Goal: Find specific page/section: Find specific page/section

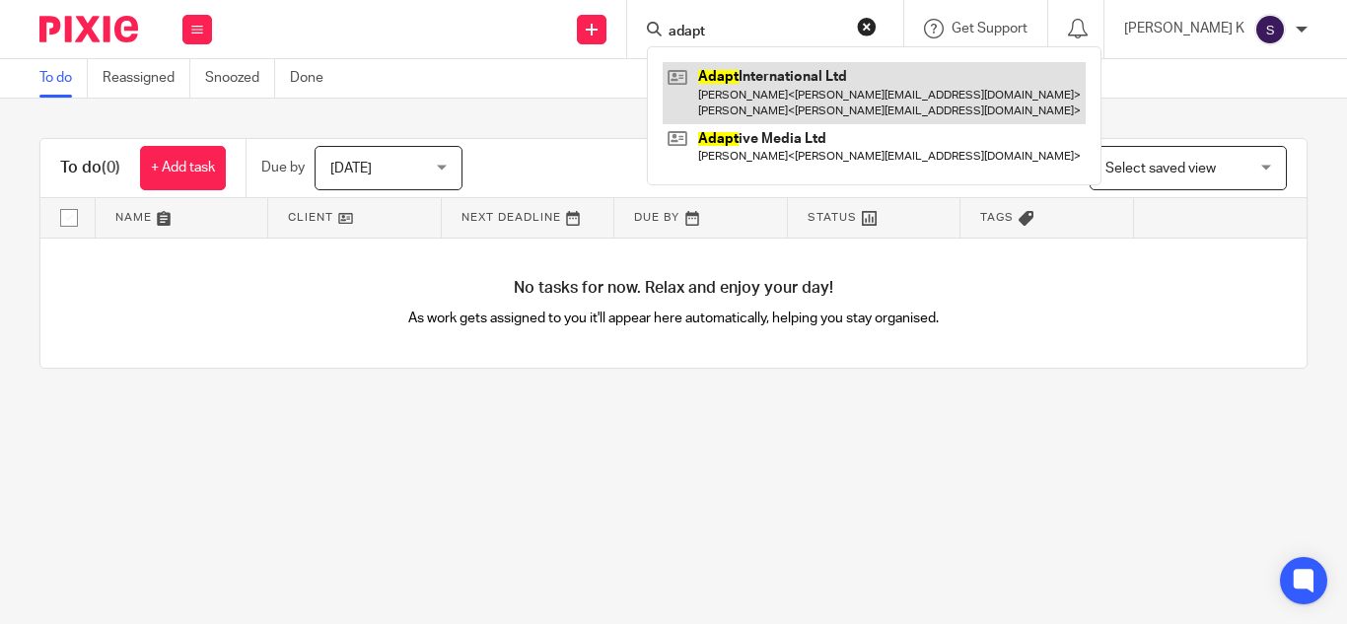
type input "adapt"
click at [884, 81] on link at bounding box center [874, 92] width 423 height 61
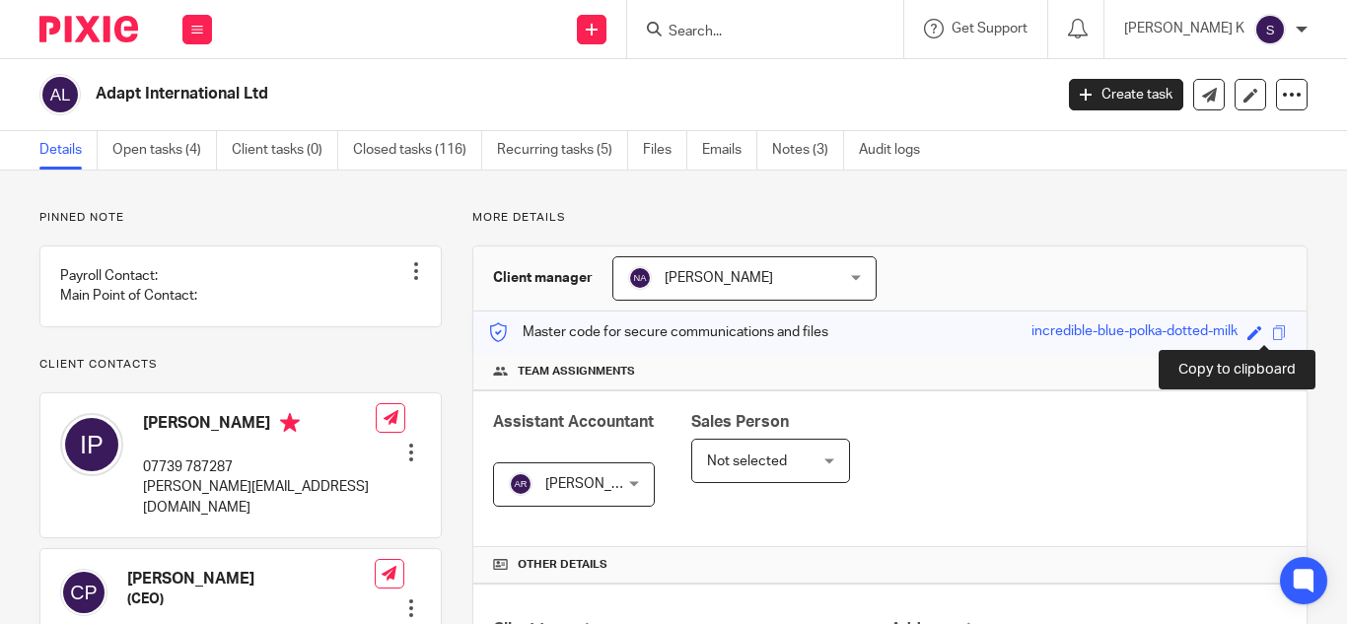
click at [1272, 331] on span at bounding box center [1279, 332] width 15 height 15
